Goal: Information Seeking & Learning: Learn about a topic

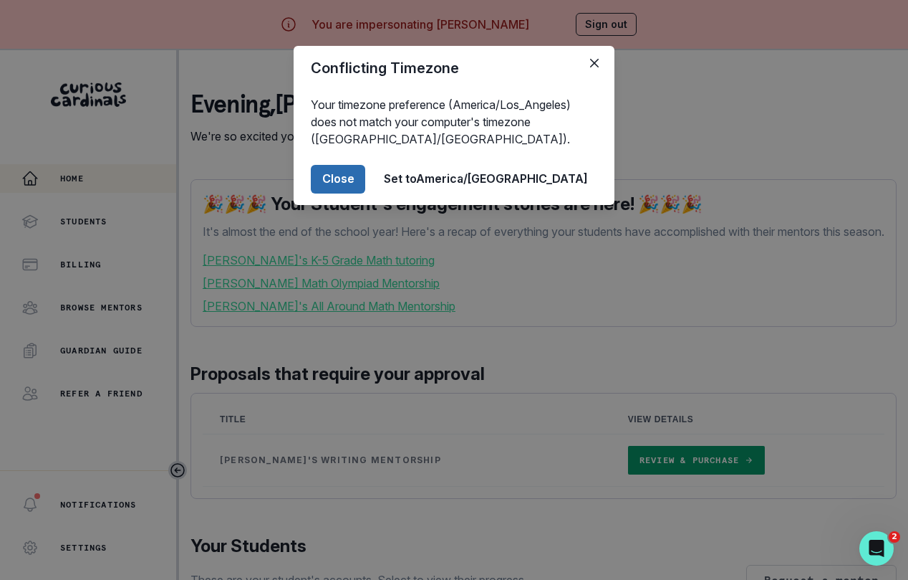
click at [365, 186] on button "Close" at bounding box center [338, 179] width 54 height 29
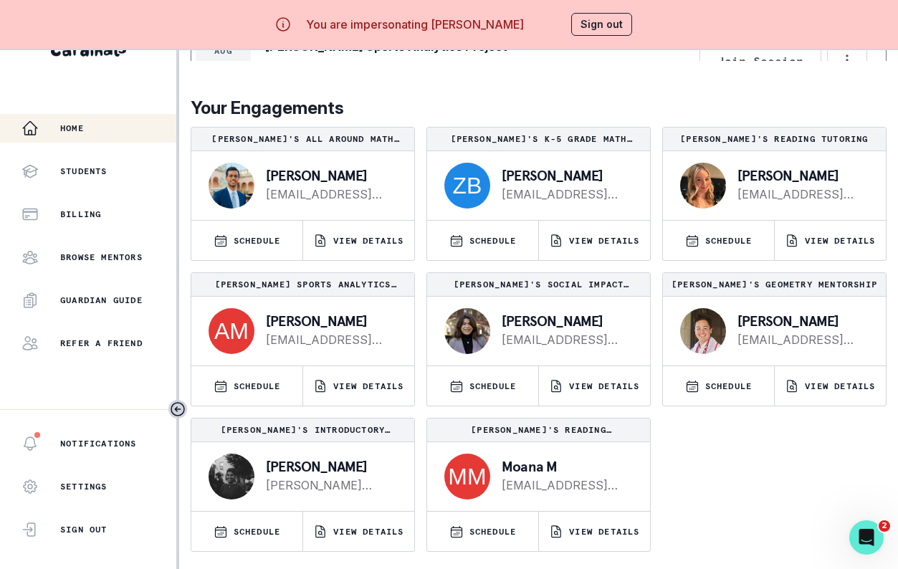
scroll to position [1029, 0]
click at [611, 529] on p "VIEW DETAILS" at bounding box center [604, 531] width 70 height 11
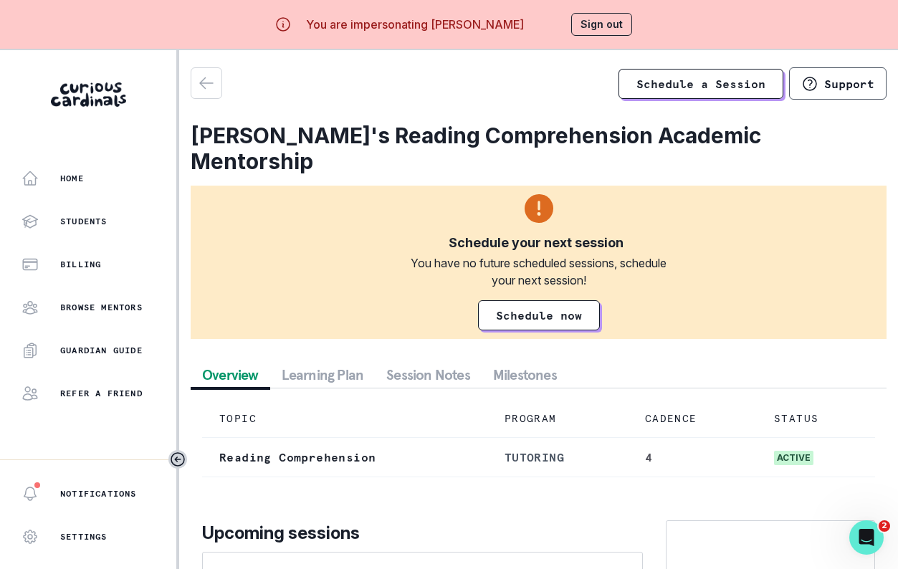
click at [453, 362] on button "Session Notes" at bounding box center [428, 375] width 107 height 26
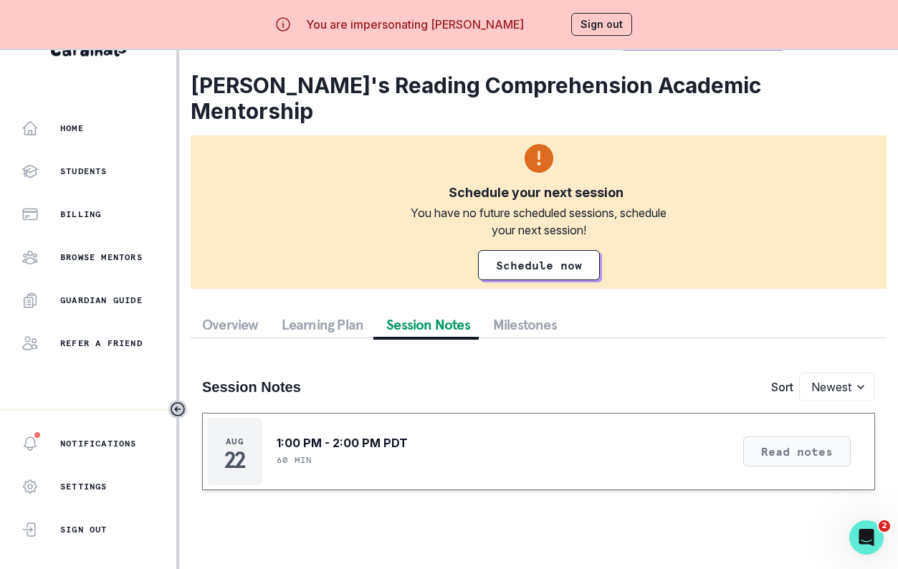
click at [789, 436] on button "Read notes" at bounding box center [796, 451] width 107 height 30
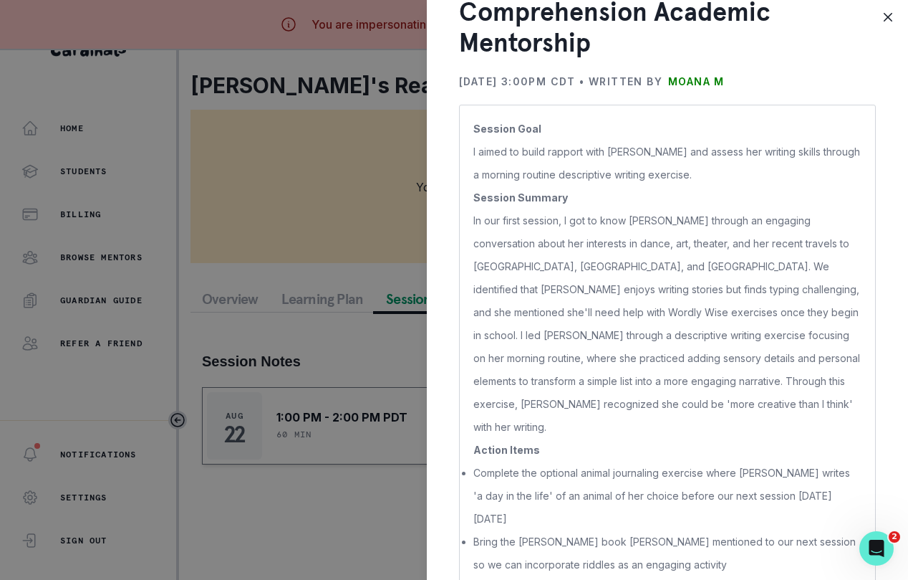
scroll to position [107, 0]
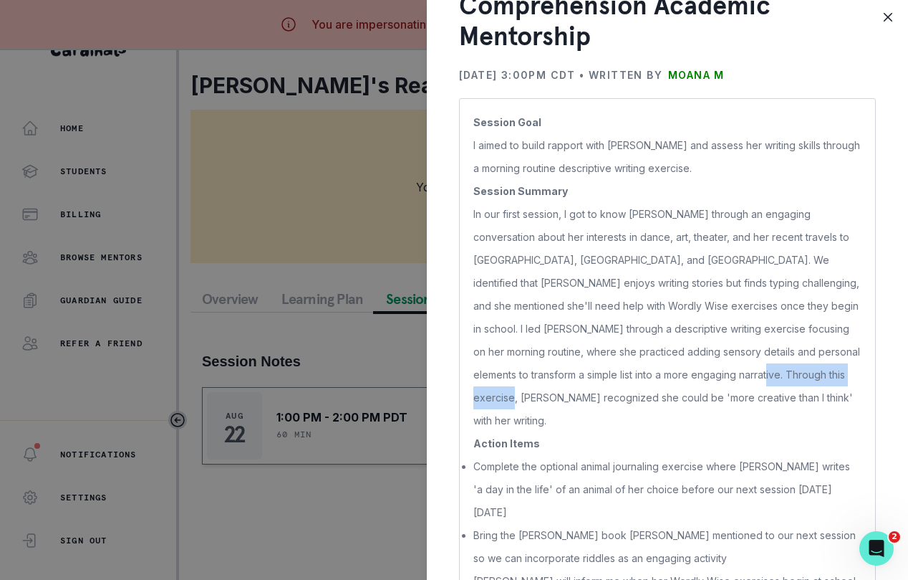
drag, startPoint x: 736, startPoint y: 346, endPoint x: 494, endPoint y: 362, distance: 242.6
click at [494, 362] on p "In our first session, I got to know [PERSON_NAME] through an engaging conversat…" at bounding box center [668, 317] width 388 height 229
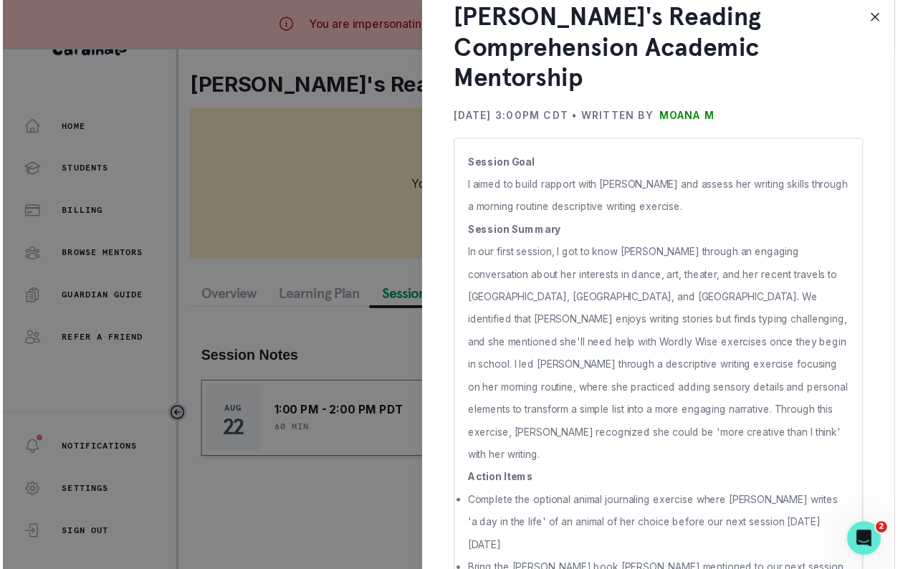
scroll to position [0, 0]
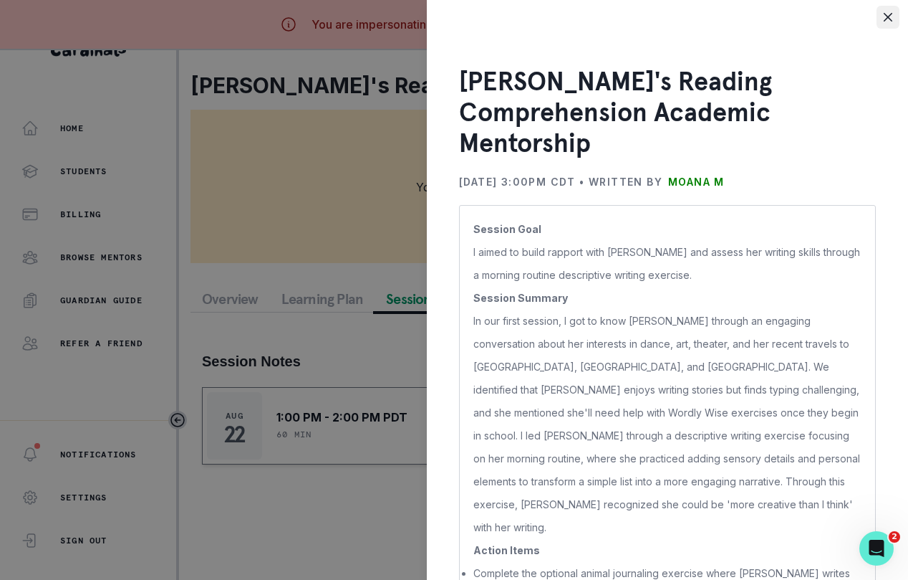
click at [890, 19] on icon "Close" at bounding box center [888, 17] width 9 height 9
